Goal: Transaction & Acquisition: Book appointment/travel/reservation

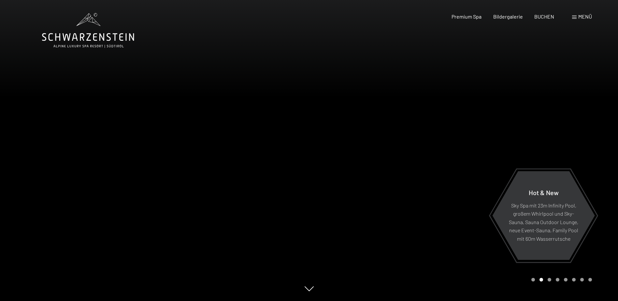
drag, startPoint x: 479, startPoint y: 55, endPoint x: 564, endPoint y: 29, distance: 88.6
click at [564, 29] on div at bounding box center [463, 150] width 309 height 301
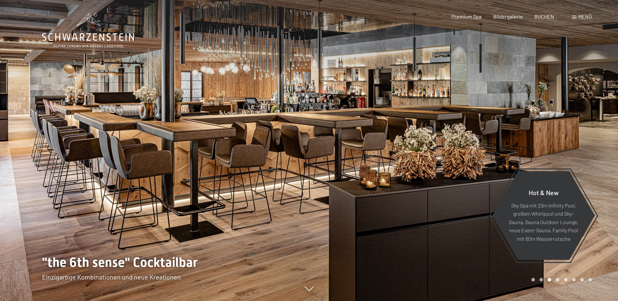
click at [579, 16] on span "Menü" at bounding box center [586, 16] width 14 height 6
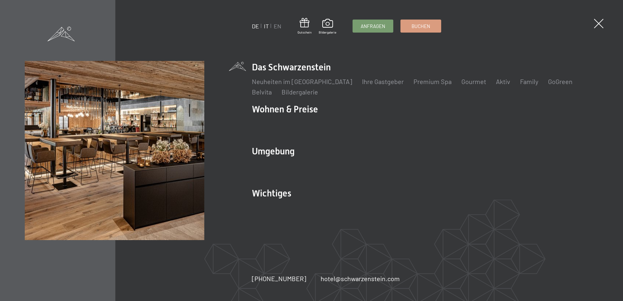
click at [266, 26] on link "IT" at bounding box center [266, 25] width 5 height 7
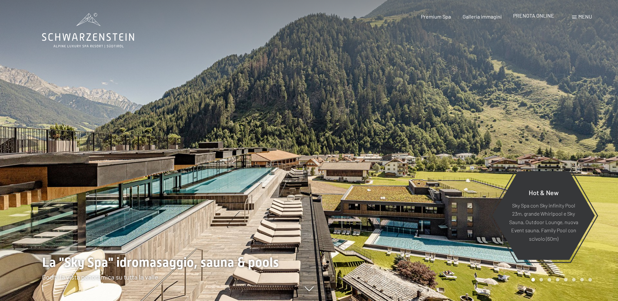
click at [534, 17] on span "PRENOTA ONLINE" at bounding box center [533, 15] width 41 height 6
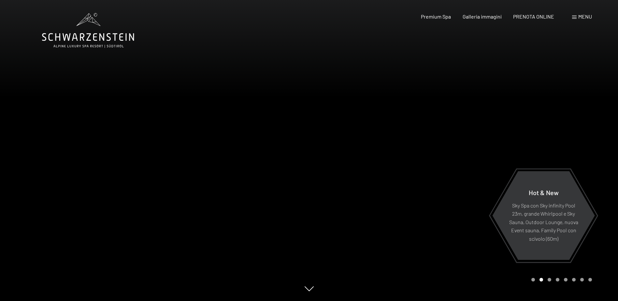
click at [586, 14] on span "Menu" at bounding box center [586, 16] width 14 height 6
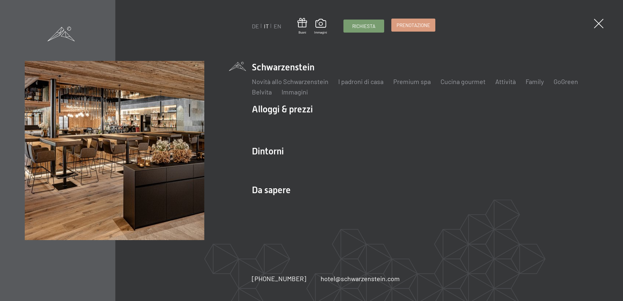
click at [404, 24] on span "Prenotazione" at bounding box center [414, 25] width 34 height 7
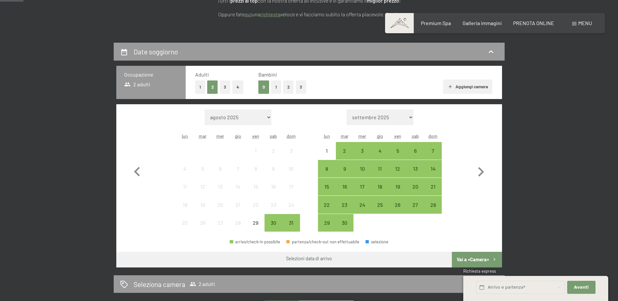
scroll to position [130, 0]
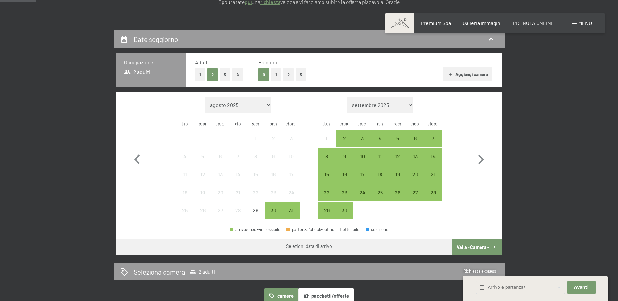
click at [277, 72] on button "1" at bounding box center [276, 74] width 10 height 13
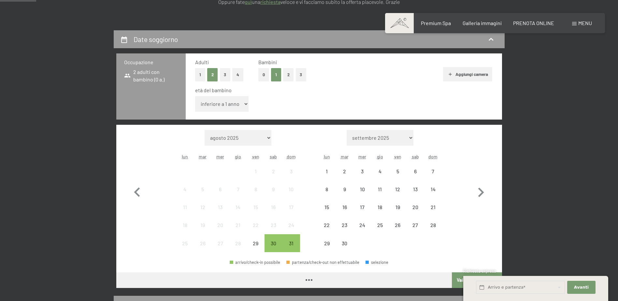
click at [236, 105] on select "inferiore a 1 anno 1 anno 2 anni 3 anni 4 anni 5 anni 6 anni 7 anni 8 anni 9 an…" at bounding box center [222, 104] width 54 height 16
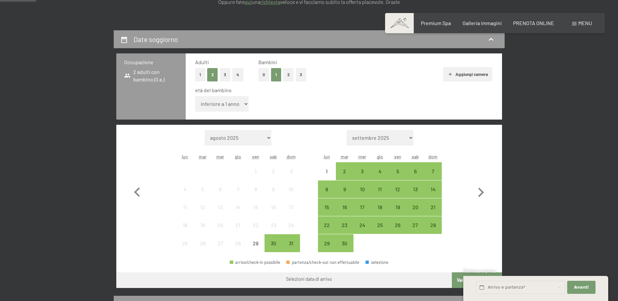
select select "11"
click at [195, 96] on select "inferiore a 1 anno 1 anno 2 anni 3 anni 4 anni 5 anni 6 anni 7 anni 8 anni 9 an…" at bounding box center [222, 104] width 54 height 16
click at [479, 194] on icon "button" at bounding box center [481, 192] width 19 height 19
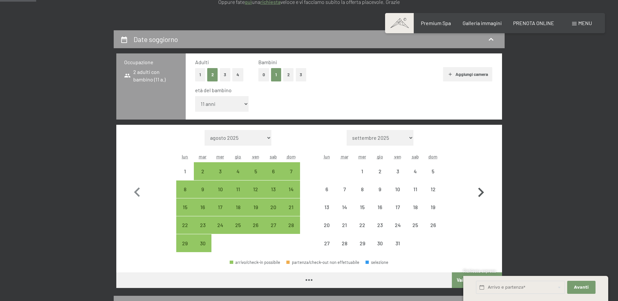
click at [479, 194] on icon "button" at bounding box center [481, 192] width 19 height 19
select select "[DATE]"
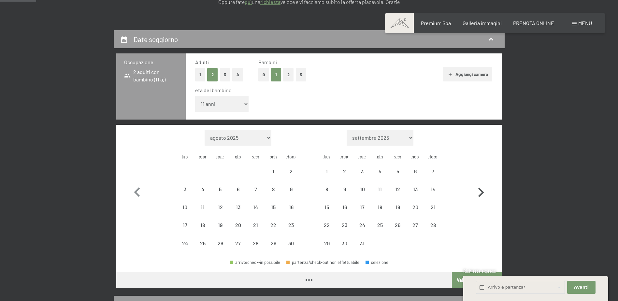
click at [480, 194] on icon "button" at bounding box center [481, 192] width 19 height 19
select select "[DATE]"
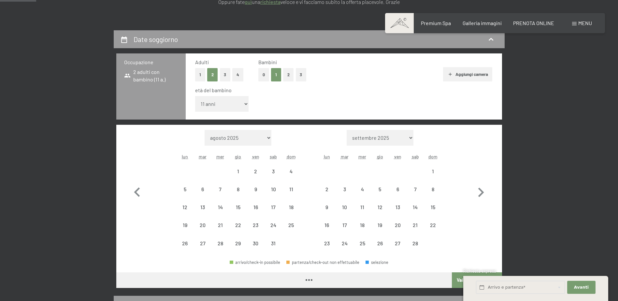
select select "[DATE]"
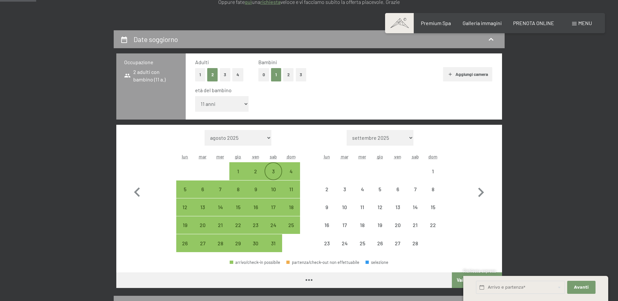
select select "[DATE]"
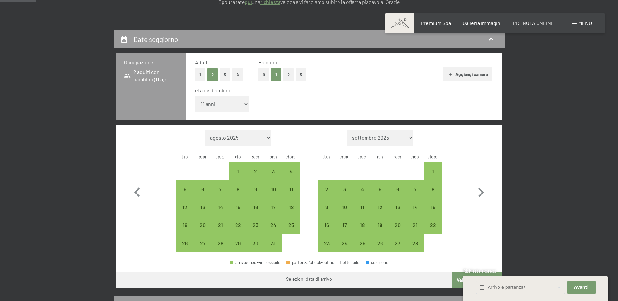
click at [270, 172] on span "Consenso marketing*" at bounding box center [271, 169] width 49 height 7
click at [243, 172] on input "Consenso marketing*" at bounding box center [240, 169] width 7 height 7
click at [273, 170] on span "Consenso marketing*" at bounding box center [271, 169] width 49 height 7
click at [243, 170] on input "Consenso marketing*" at bounding box center [240, 169] width 7 height 7
checkbox input "false"
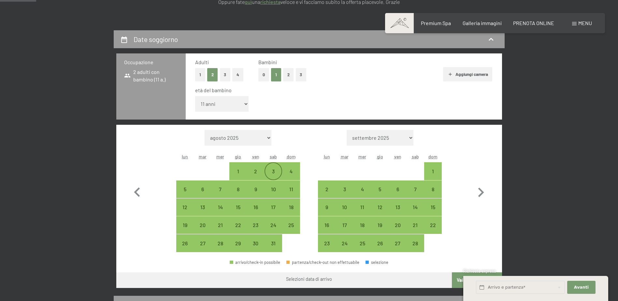
click at [274, 173] on div "3" at bounding box center [273, 177] width 16 height 16
select select "[DATE]"
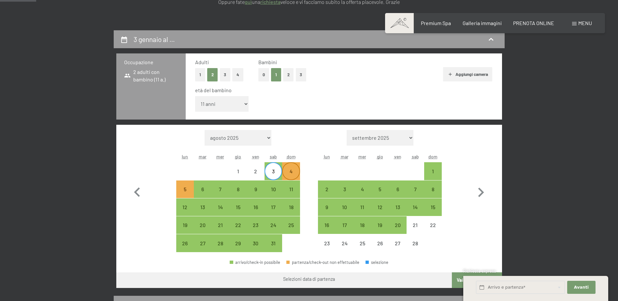
click at [291, 176] on div "4" at bounding box center [291, 177] width 16 height 16
select select "[DATE]"
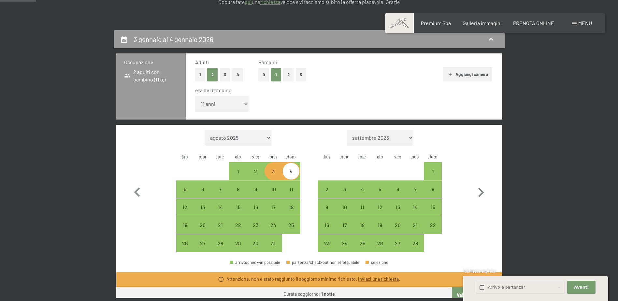
click at [291, 175] on div "4" at bounding box center [291, 177] width 16 height 16
select select "[DATE]"
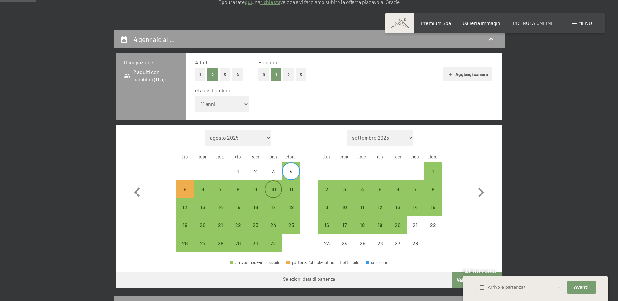
click at [273, 190] on div "10" at bounding box center [273, 195] width 16 height 16
select select "[DATE]"
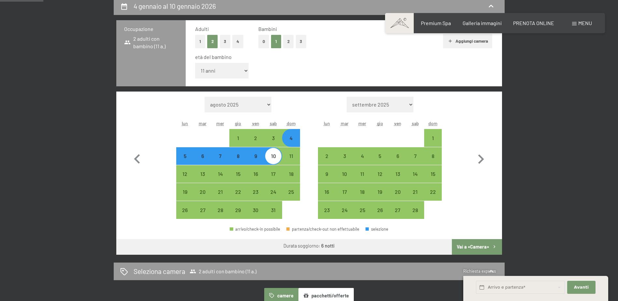
scroll to position [163, 0]
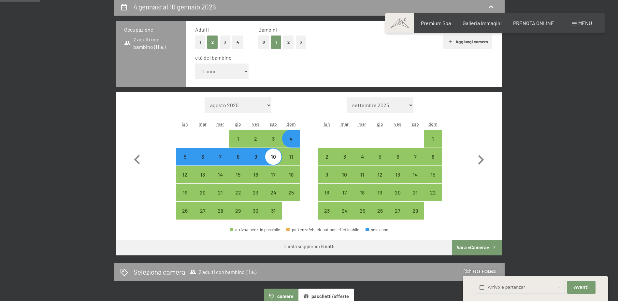
click at [472, 243] on button "Vai a «Camera»" at bounding box center [477, 248] width 50 height 16
select select "[DATE]"
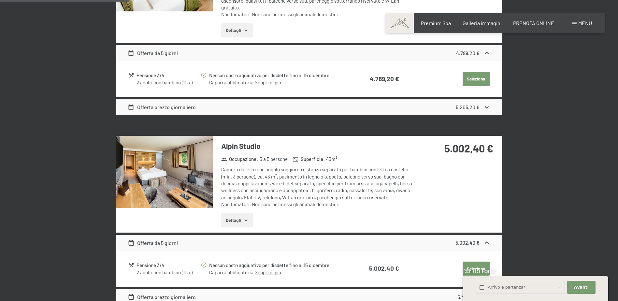
scroll to position [519, 0]
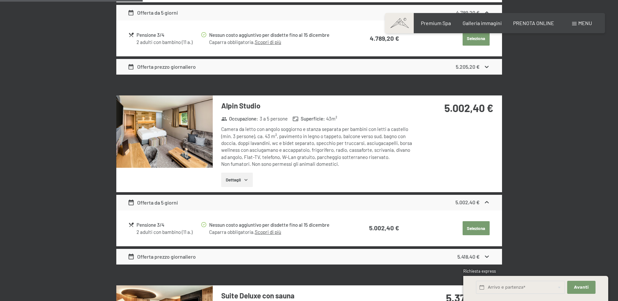
click at [238, 180] on button "Dettagli" at bounding box center [237, 180] width 32 height 14
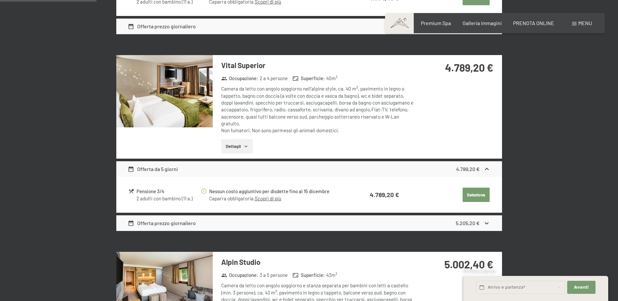
scroll to position [356, 0]
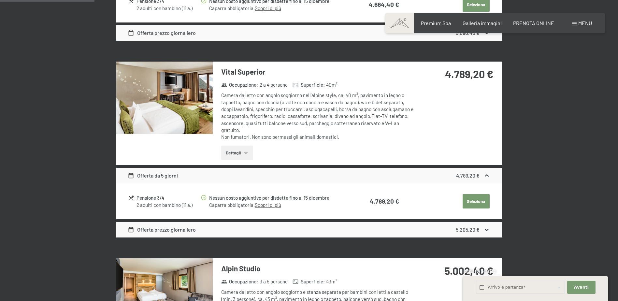
click at [181, 103] on img at bounding box center [164, 98] width 96 height 72
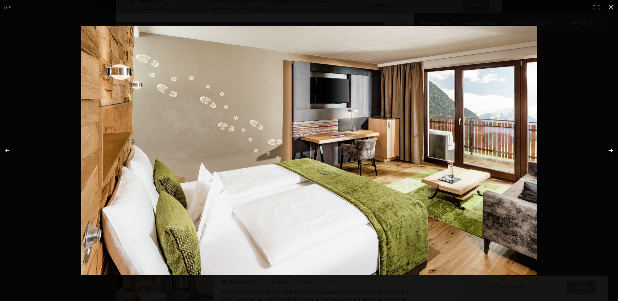
click at [610, 152] on button "button" at bounding box center [607, 150] width 23 height 33
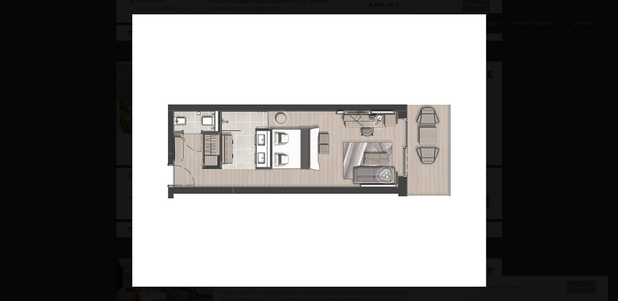
click at [610, 152] on button "button" at bounding box center [607, 150] width 23 height 33
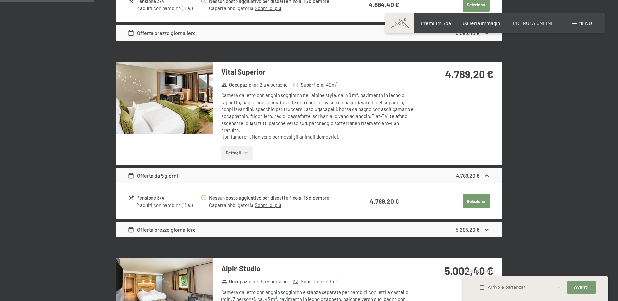
click at [0, 0] on button "button" at bounding box center [0, 0] width 0 height 0
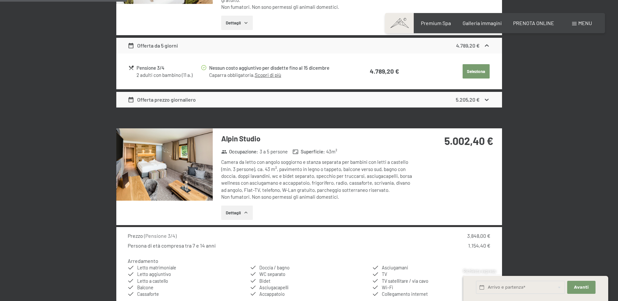
scroll to position [487, 0]
click at [244, 215] on button "Dettagli" at bounding box center [237, 212] width 32 height 14
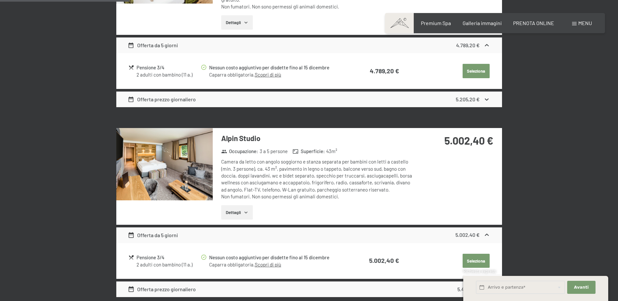
click at [230, 211] on button "Dettagli" at bounding box center [237, 212] width 32 height 14
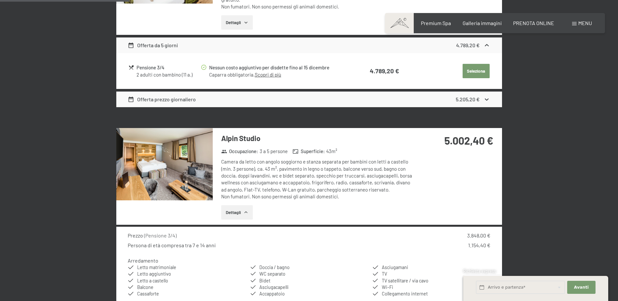
click at [169, 167] on img at bounding box center [164, 164] width 96 height 72
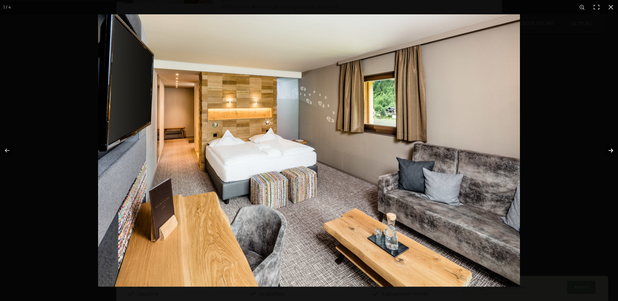
click at [608, 148] on button "button" at bounding box center [607, 150] width 23 height 33
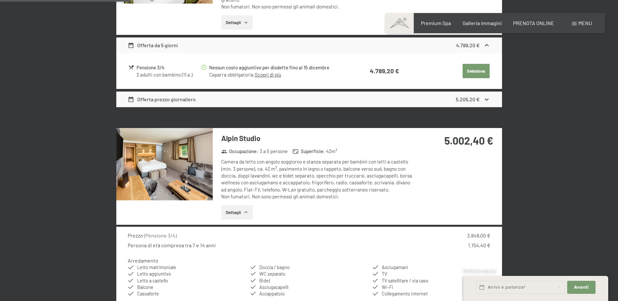
click at [0, 0] on button "button" at bounding box center [0, 0] width 0 height 0
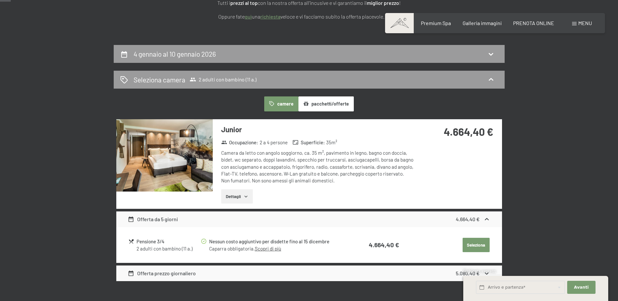
scroll to position [0, 0]
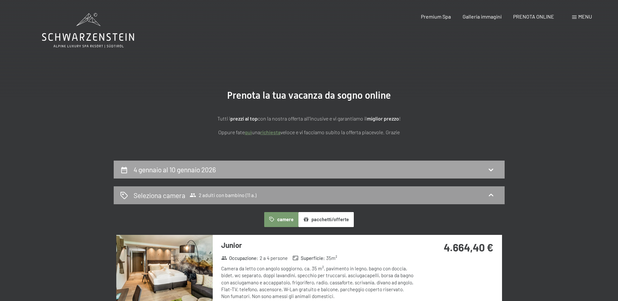
click at [476, 169] on div "4 gennaio al 10 gennaio 2026" at bounding box center [309, 169] width 378 height 9
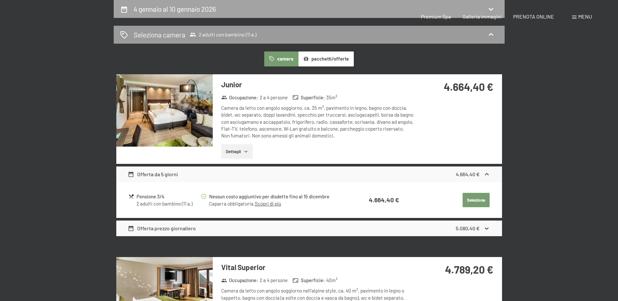
select select "11"
select select "[DATE]"
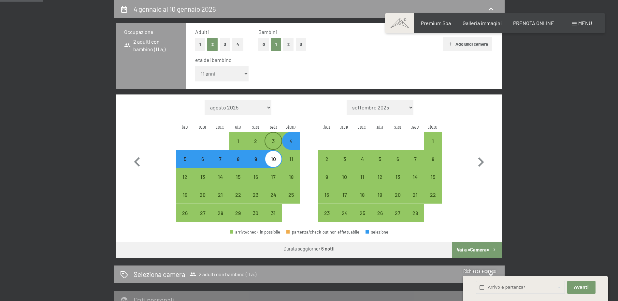
click at [277, 143] on div "3" at bounding box center [273, 147] width 16 height 16
select select "[DATE]"
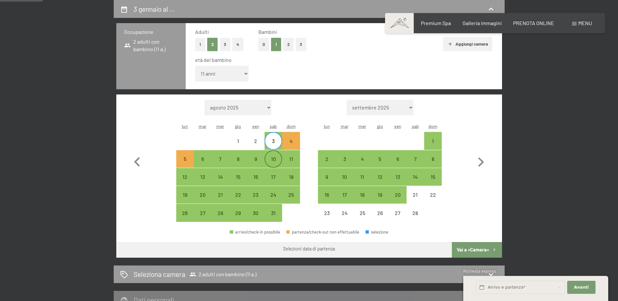
click at [277, 157] on div "10" at bounding box center [273, 164] width 16 height 16
select select "[DATE]"
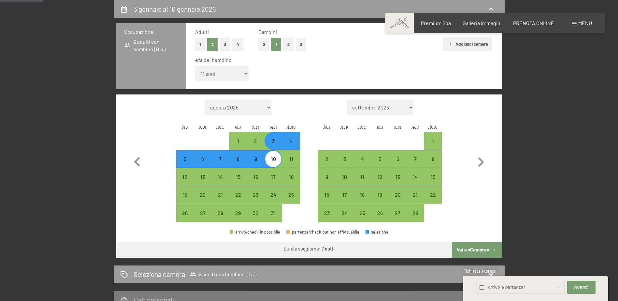
click at [475, 247] on button "Vai a «Camera»" at bounding box center [477, 250] width 50 height 16
select select "[DATE]"
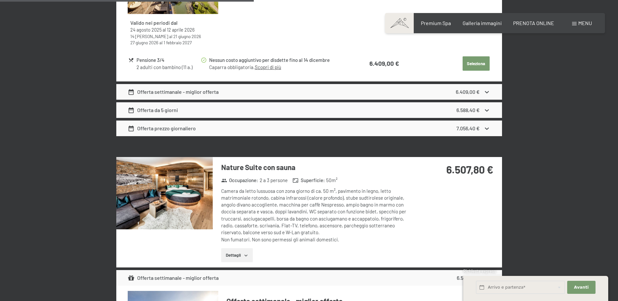
scroll to position [1302, 0]
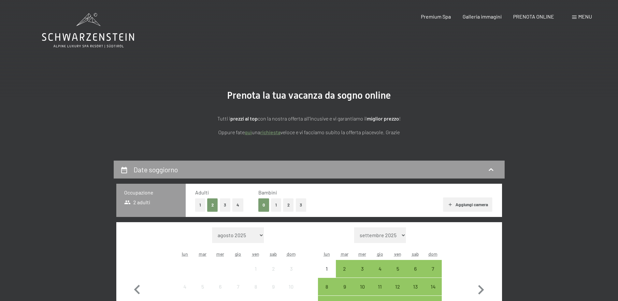
click at [278, 204] on button "1" at bounding box center [276, 205] width 10 height 13
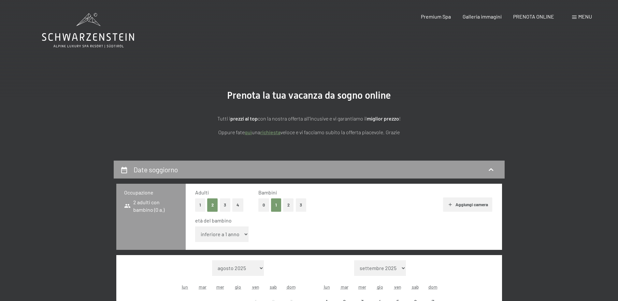
click at [243, 234] on select "inferiore a 1 anno 1 anno 2 anni 3 anni 4 anni 5 anni 6 anni 7 anni 8 anni 9 an…" at bounding box center [222, 235] width 54 height 16
click at [195, 227] on select "inferiore a 1 anno 1 anno 2 anni 3 anni 4 anni 5 anni 6 anni 7 anni 8 anni 9 an…" at bounding box center [222, 235] width 54 height 16
drag, startPoint x: 244, startPoint y: 234, endPoint x: 238, endPoint y: 226, distance: 10.2
click at [244, 234] on select "inferiore a 1 anno 1 anno 2 anni 3 anni 4 anni 5 anni 6 anni 7 anni 8 anni 9 an…" at bounding box center [222, 235] width 54 height 16
select select "11"
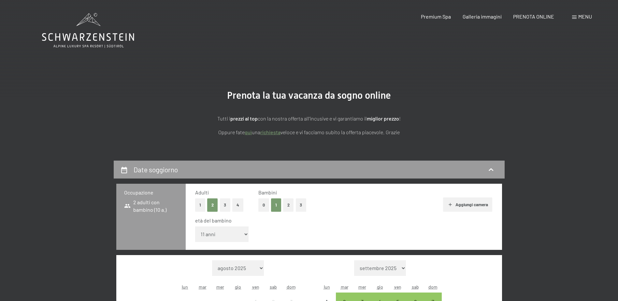
click at [195, 227] on select "inferiore a 1 anno 1 anno 2 anni 3 anni 4 anni 5 anni 6 anni 7 anni 8 anni 9 an…" at bounding box center [222, 235] width 54 height 16
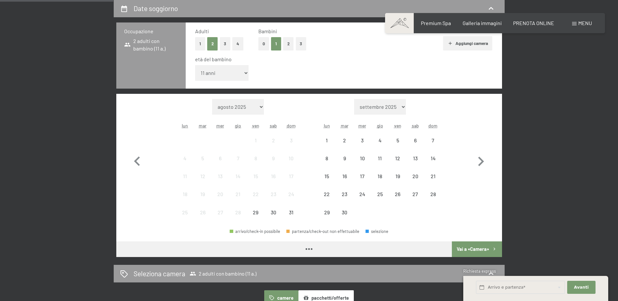
scroll to position [163, 0]
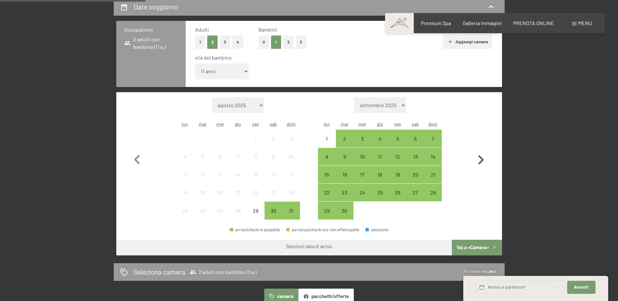
click at [481, 161] on icon "button" at bounding box center [481, 159] width 6 height 9
select select "[DATE]"
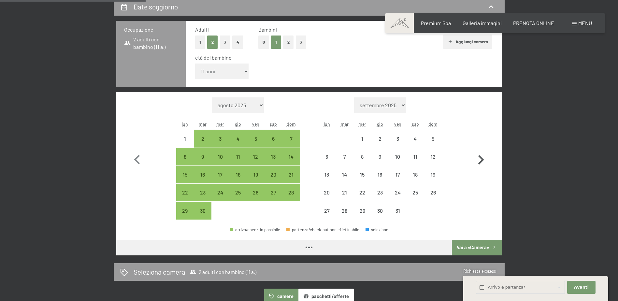
click at [481, 161] on icon "button" at bounding box center [481, 159] width 6 height 9
select select "[DATE]"
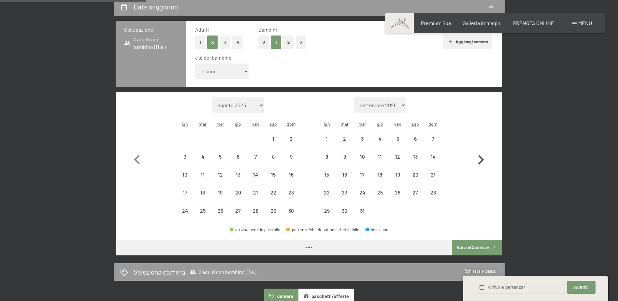
click at [481, 161] on icon "button" at bounding box center [481, 159] width 6 height 9
select select "[DATE]"
click at [481, 161] on icon "button" at bounding box center [481, 159] width 6 height 9
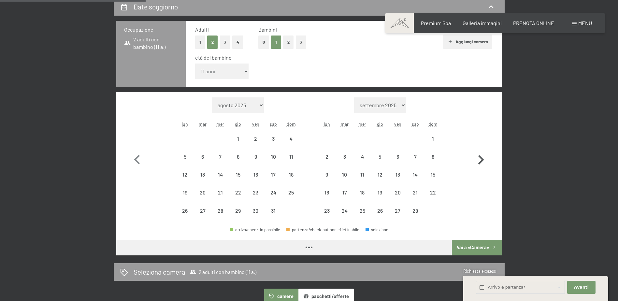
select select "[DATE]"
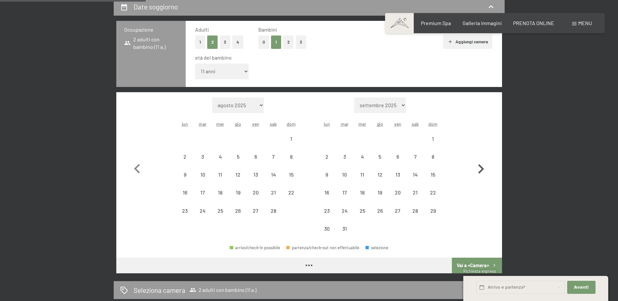
select select "[DATE]"
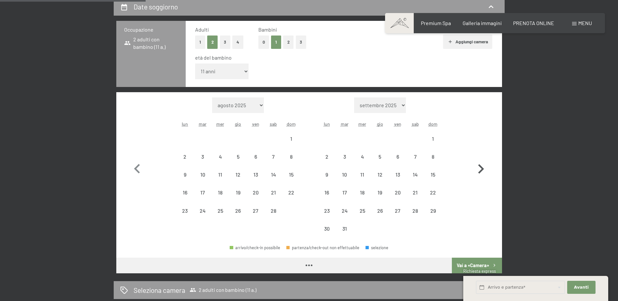
select select "[DATE]"
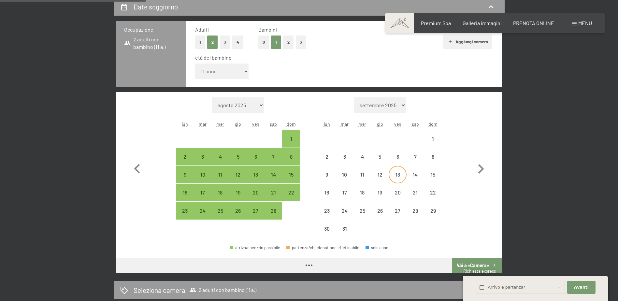
select select "[DATE]"
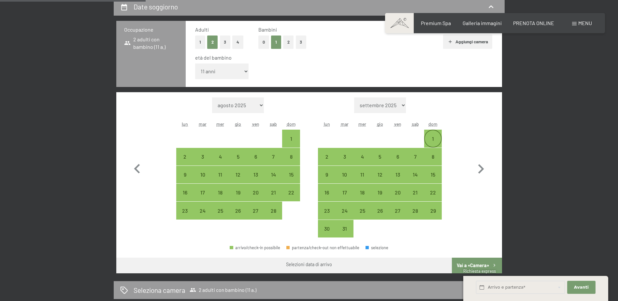
click at [432, 136] on div "1" at bounding box center [433, 144] width 16 height 16
select select "[DATE]"
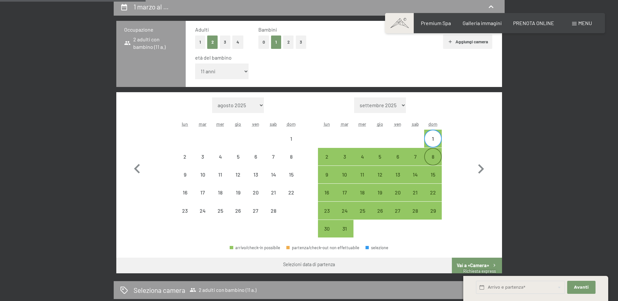
click at [433, 156] on div "8" at bounding box center [433, 162] width 16 height 16
select select "[DATE]"
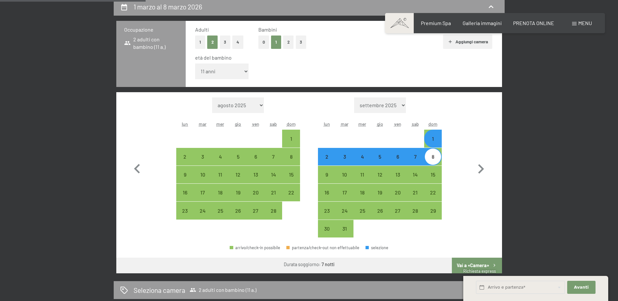
click at [474, 265] on button "Vai a «Camera»" at bounding box center [477, 266] width 50 height 16
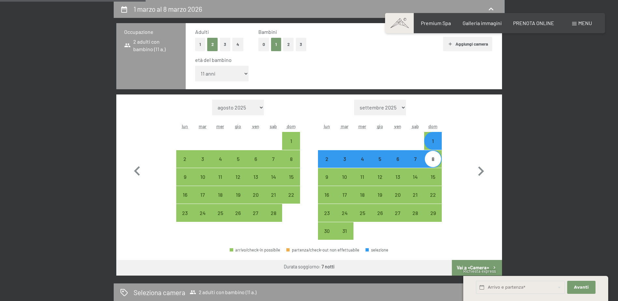
select select "[DATE]"
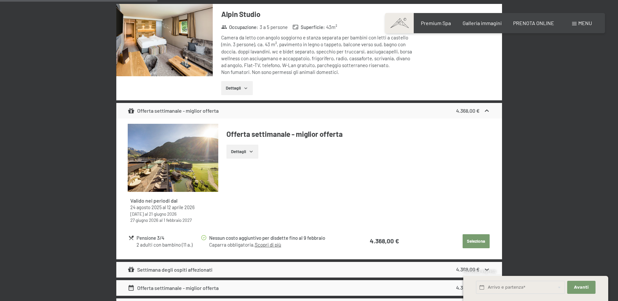
scroll to position [910, 0]
